Goal: Use online tool/utility: Utilize a website feature to perform a specific function

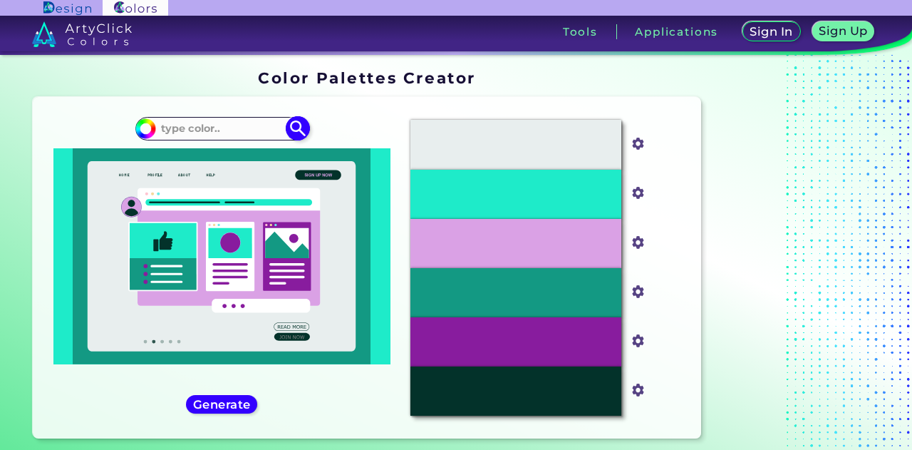
click at [245, 128] on input at bounding box center [221, 128] width 133 height 19
type input "041e42"
click at [299, 137] on img at bounding box center [298, 128] width 25 height 25
type input "#000000"
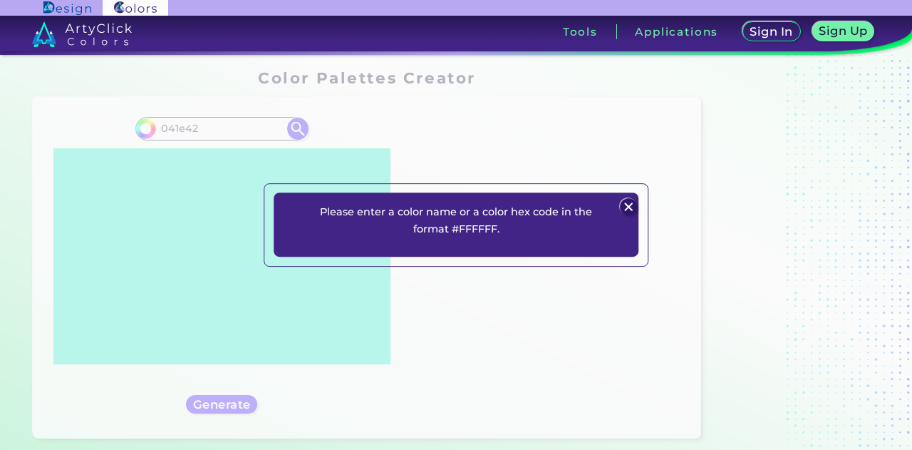
click at [628, 203] on img at bounding box center [628, 206] width 17 height 17
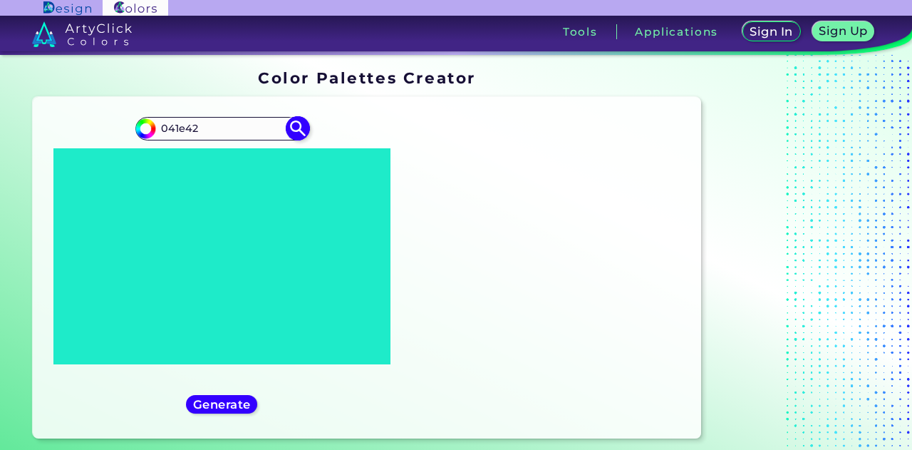
click at [161, 127] on input "041e42" at bounding box center [221, 128] width 133 height 19
type input "#041E42"
click at [291, 127] on img at bounding box center [298, 128] width 25 height 25
type input "#041e42"
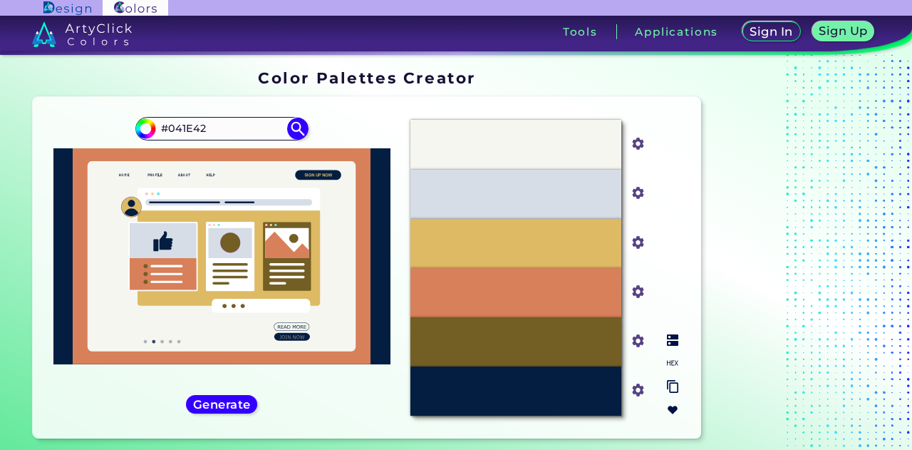
click at [640, 343] on input "#735e24" at bounding box center [635, 340] width 18 height 18
type input "#bf5700"
click at [593, 432] on div "Oops - something went wrong. Please try again. #F6F6F1 #f6f6f1 #D7DDE6 #d7dde6 …" at bounding box center [367, 267] width 668 height 341
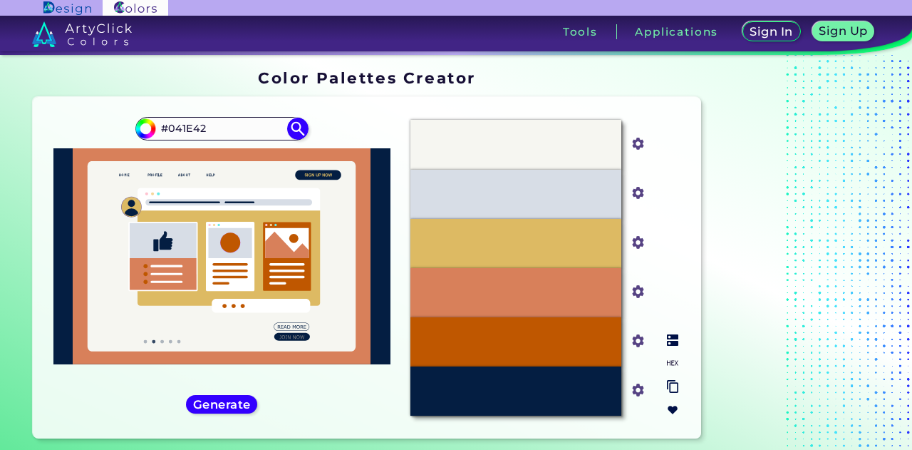
click at [641, 294] on input "#d8805a" at bounding box center [635, 290] width 18 height 18
type input "#e1e1e1"
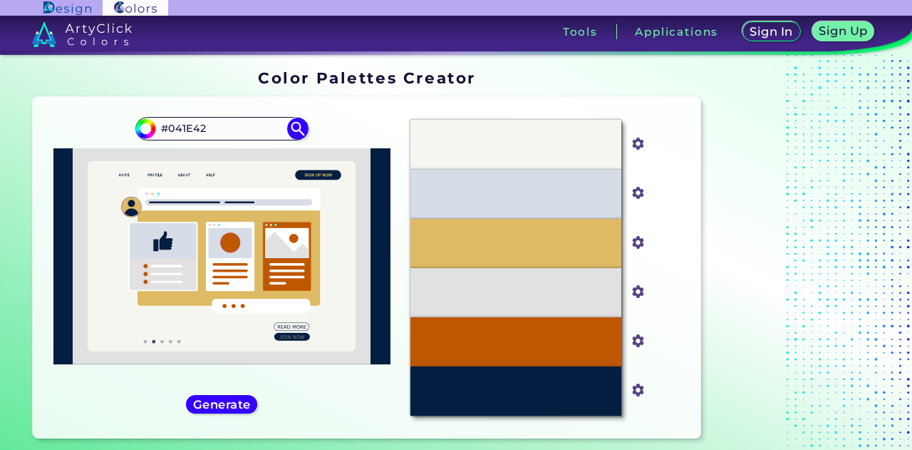
click at [579, 64] on div "Color Palettes Creator" at bounding box center [366, 77] width 679 height 28
click at [634, 147] on input "#f6f6f1" at bounding box center [635, 142] width 18 height 18
type input "#4286b4"
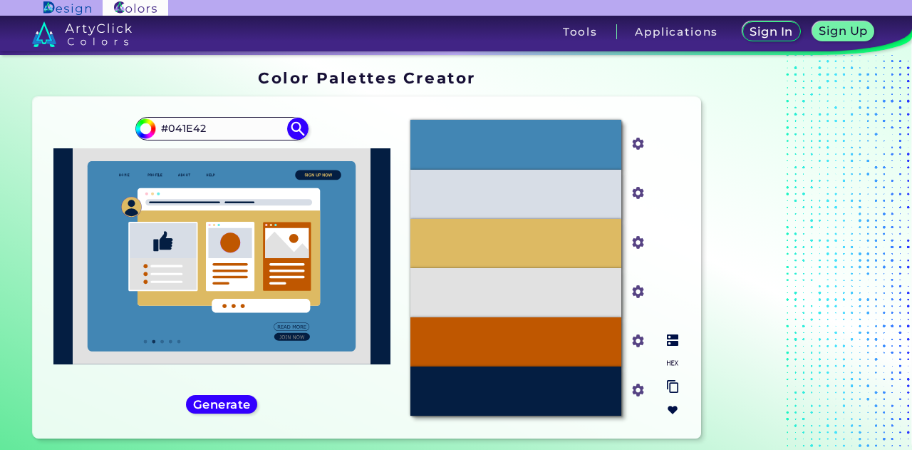
click at [641, 142] on input "#4286b4" at bounding box center [635, 142] width 18 height 18
type input "#4682b4"
click at [668, 107] on div "Oops - something went wrong. Please try again. #4286B4 #4682b4 #D7DDE6 #d7dde6 …" at bounding box center [367, 267] width 668 height 341
click at [635, 244] on input "#ddba63" at bounding box center [635, 241] width 18 height 18
type input "#61cbf4"
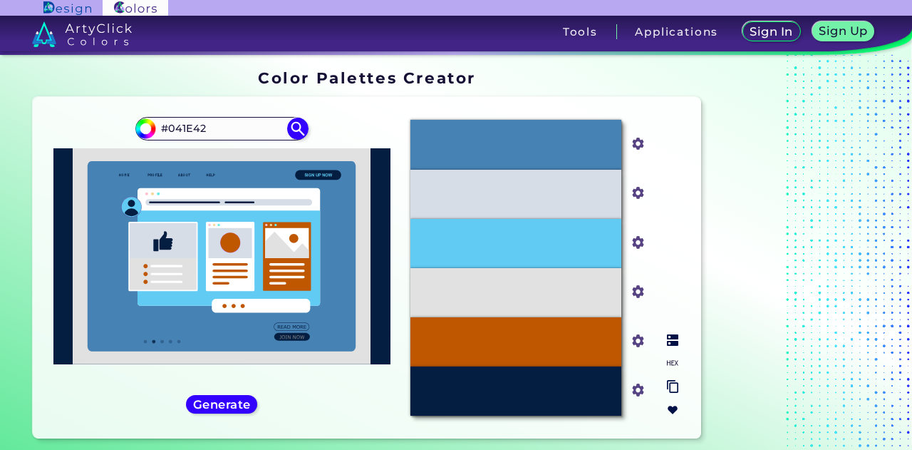
click at [638, 195] on input "#d7dde6" at bounding box center [635, 191] width 18 height 18
type input "#6f828a"
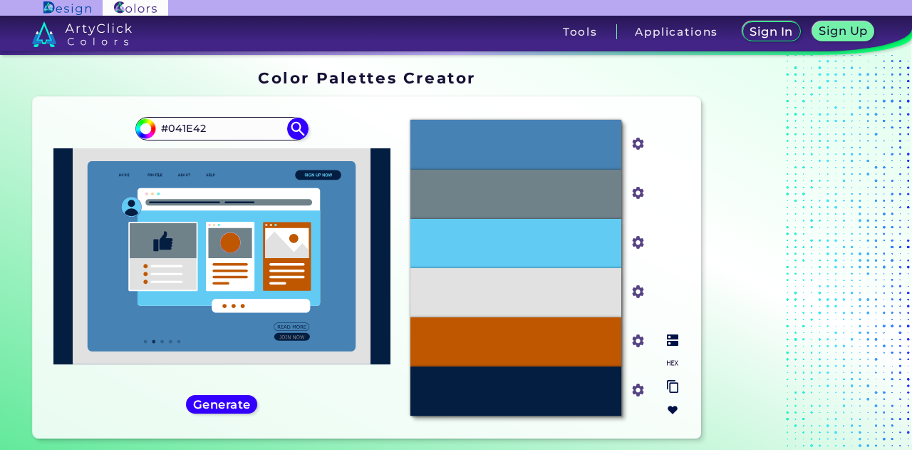
click at [641, 291] on input "#e1e1e1" at bounding box center [635, 290] width 18 height 18
click at [606, 252] on div "#61CBF4" at bounding box center [515, 243] width 210 height 49
click at [639, 243] on input "#61cbf4" at bounding box center [635, 241] width 18 height 18
click at [577, 286] on div "#E1E1E1" at bounding box center [515, 292] width 210 height 49
click at [638, 289] on input "#e1e1e1" at bounding box center [635, 290] width 18 height 18
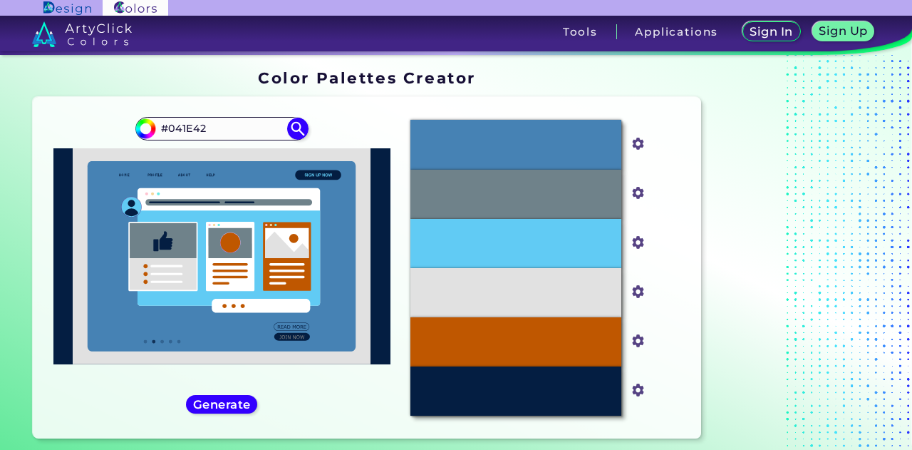
type input "#61cbf4"
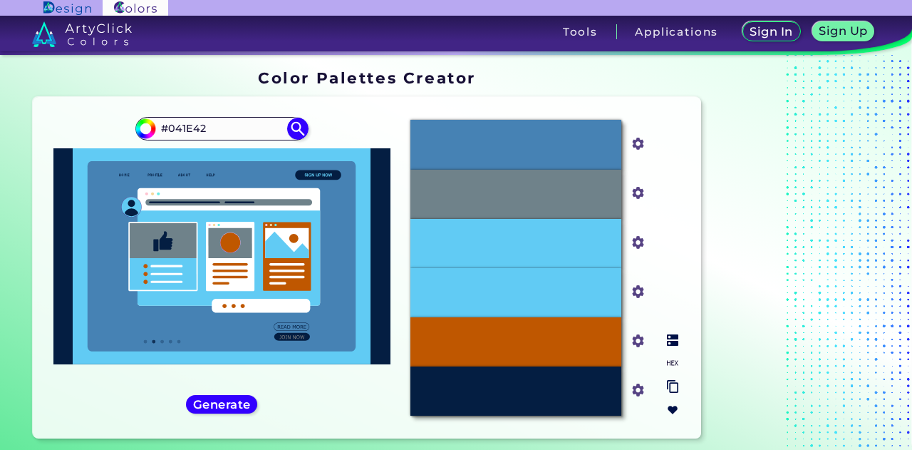
click at [642, 247] on input "#61cbf4" at bounding box center [635, 241] width 18 height 18
click at [608, 148] on div "#4682B4" at bounding box center [515, 144] width 210 height 49
click at [636, 142] on input "#4682b4" at bounding box center [635, 142] width 18 height 18
click at [667, 135] on div "#4682B4 #4682b4 #6F828A #6f828a #61CBF4 #61cbf4 #61CBF4 #61cbf4 #BF5700 #bf5700…" at bounding box center [544, 267] width 290 height 318
click at [634, 242] on input "#61cbf4" at bounding box center [635, 241] width 18 height 18
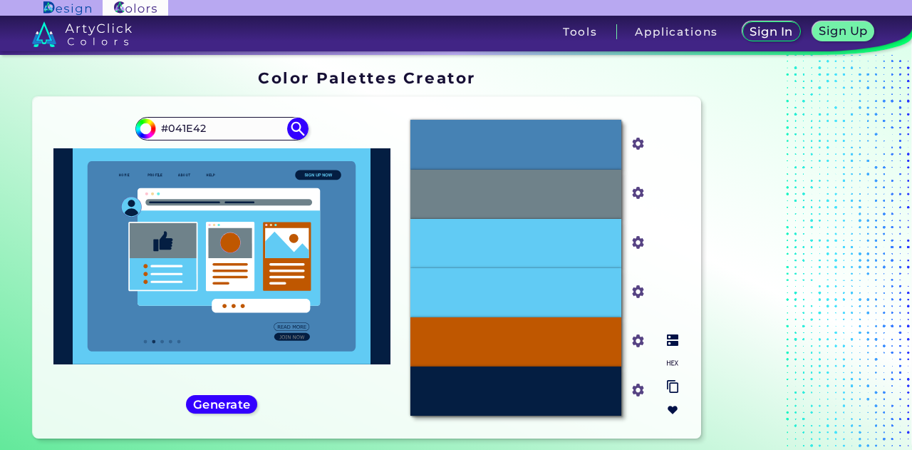
type input "#4682b4"
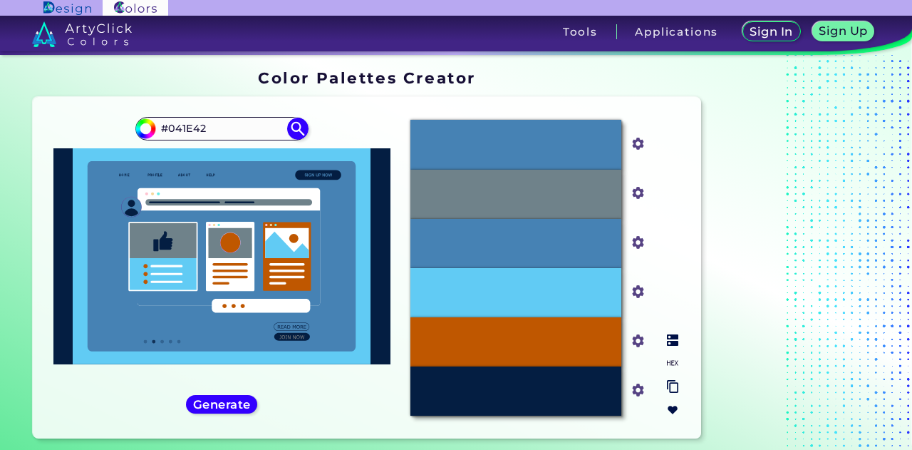
click at [638, 145] on input "#4682b4" at bounding box center [635, 142] width 18 height 18
type input "#e1e1e1"
